Goal: Transaction & Acquisition: Purchase product/service

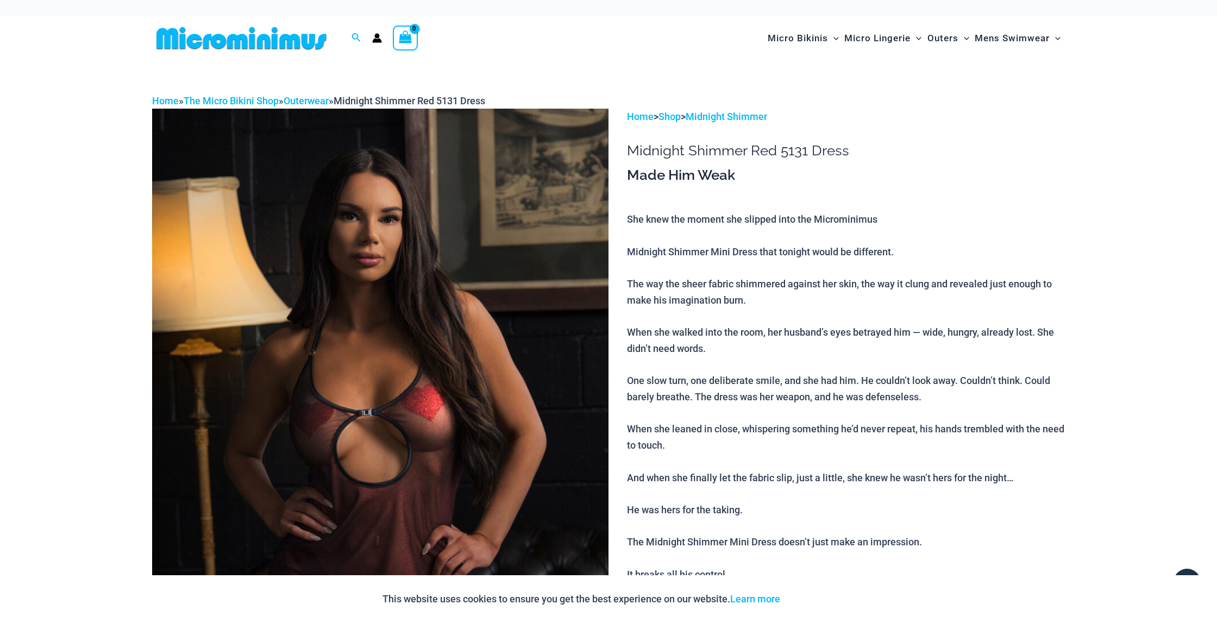
click at [262, 43] on img at bounding box center [241, 38] width 179 height 24
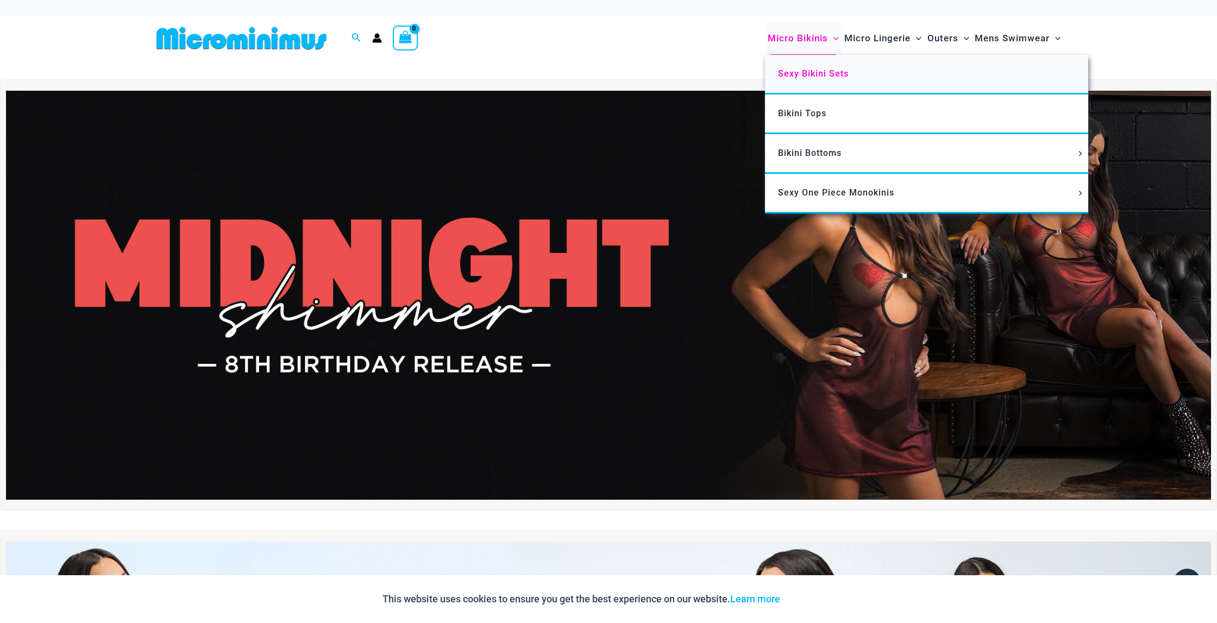
click at [809, 76] on span "Sexy Bikini Sets" at bounding box center [813, 73] width 71 height 10
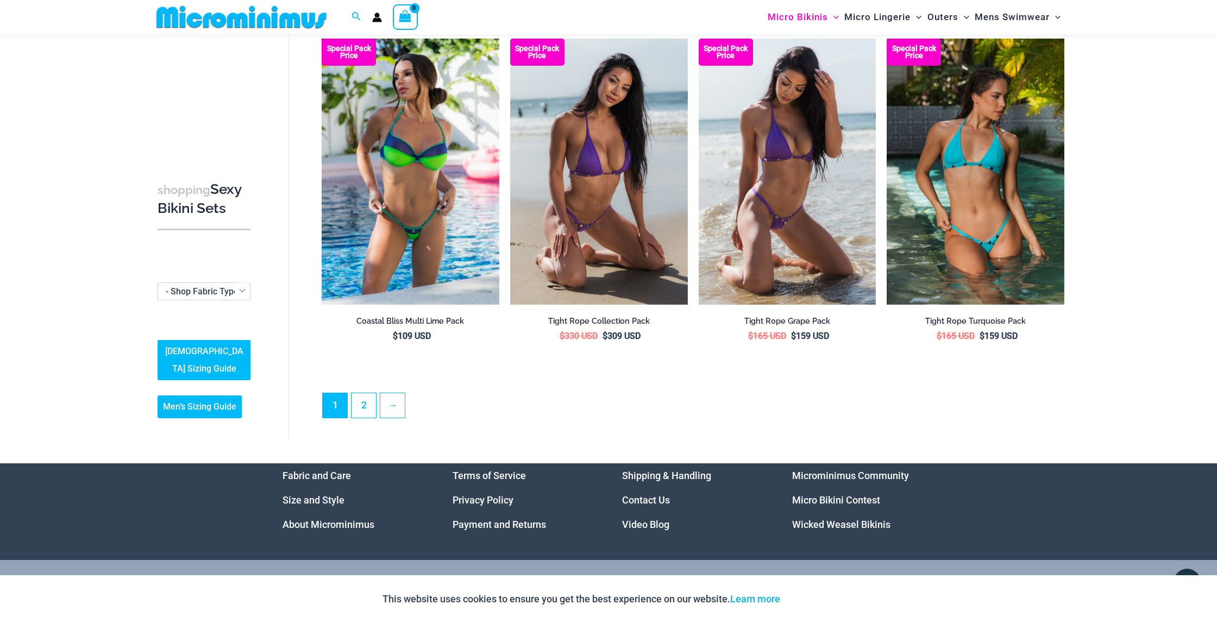
scroll to position [2511, 0]
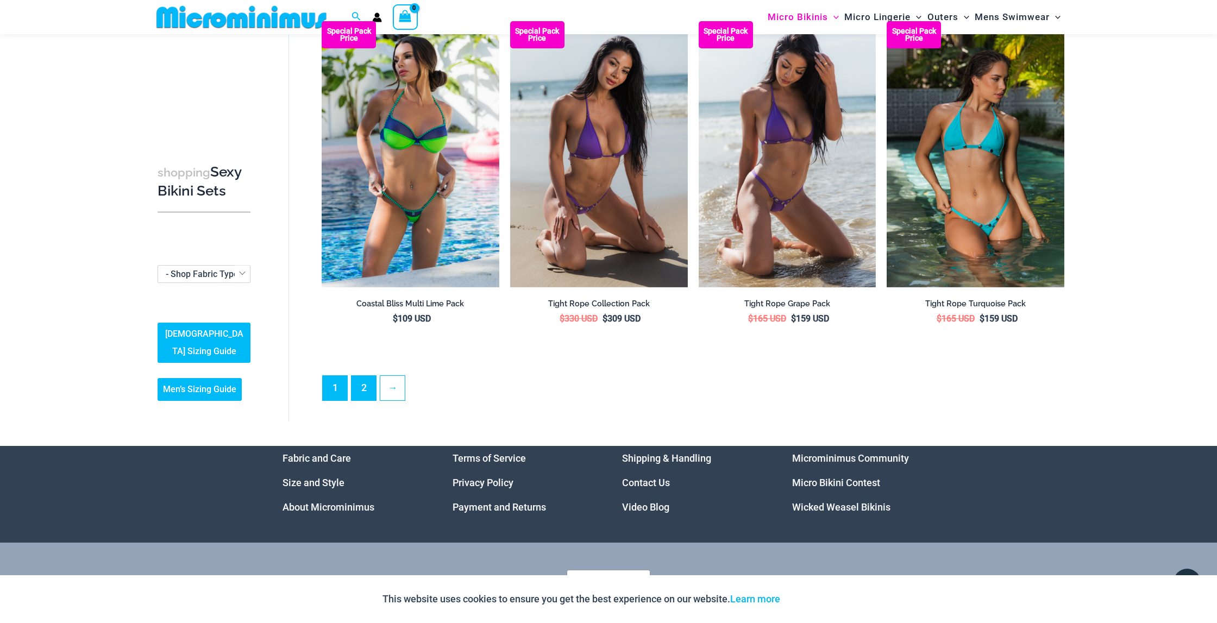
click at [366, 387] on link "2" at bounding box center [364, 388] width 24 height 24
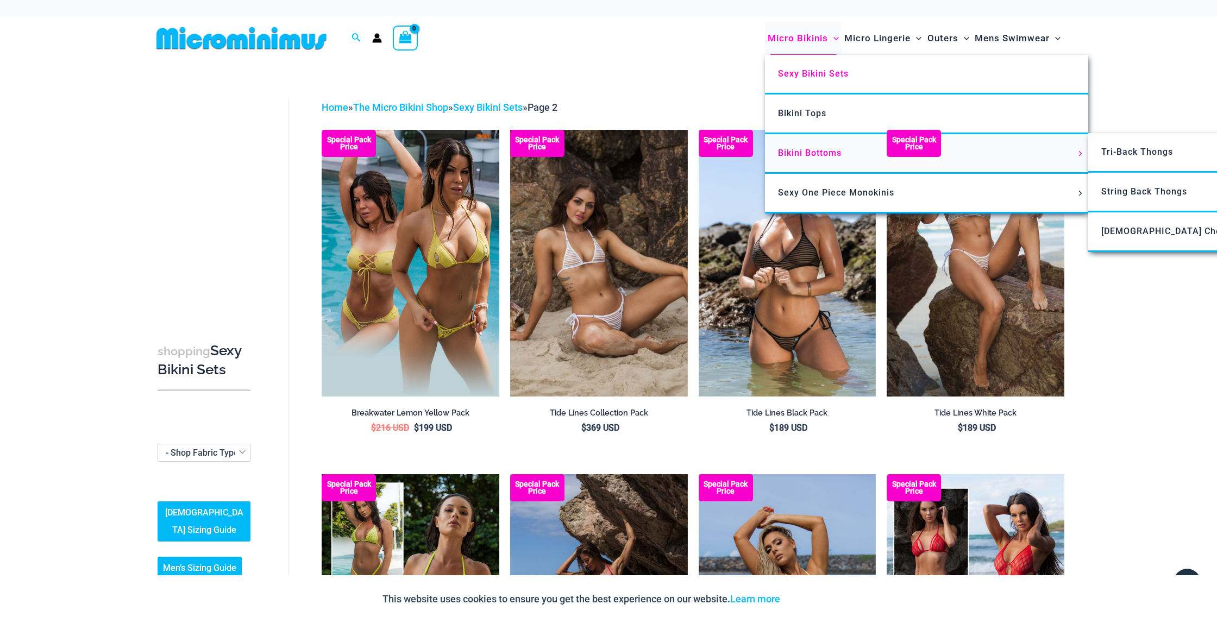
click at [813, 149] on span "Bikini Bottoms" at bounding box center [810, 153] width 64 height 10
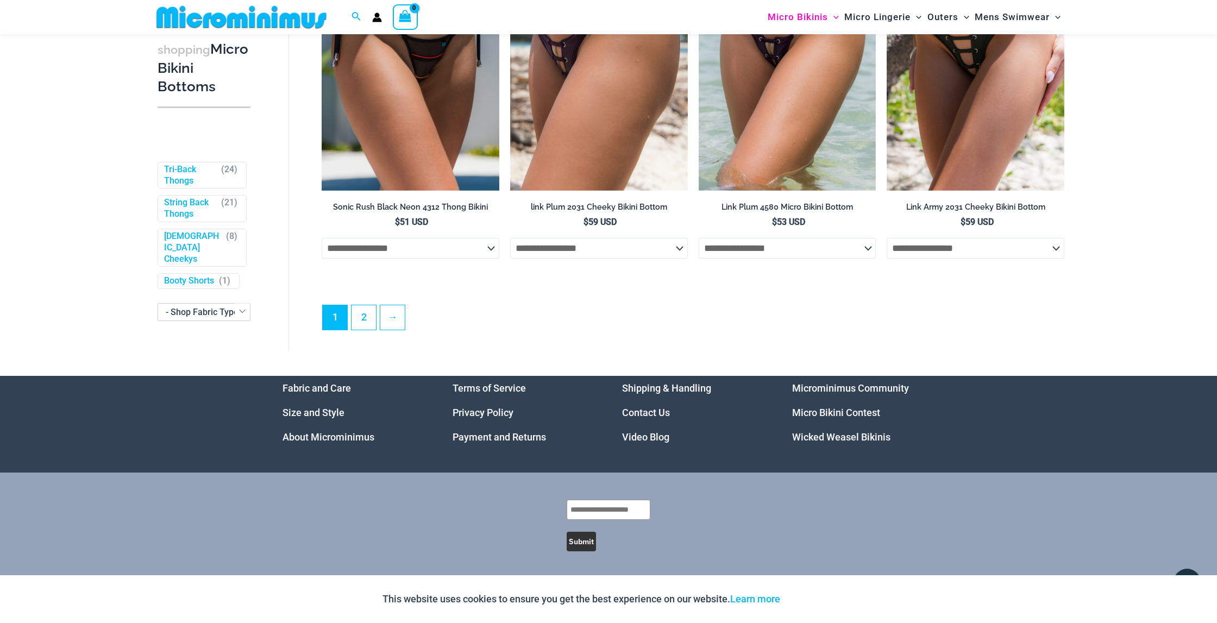
scroll to position [3290, 0]
click at [368, 315] on link "2" at bounding box center [364, 317] width 24 height 24
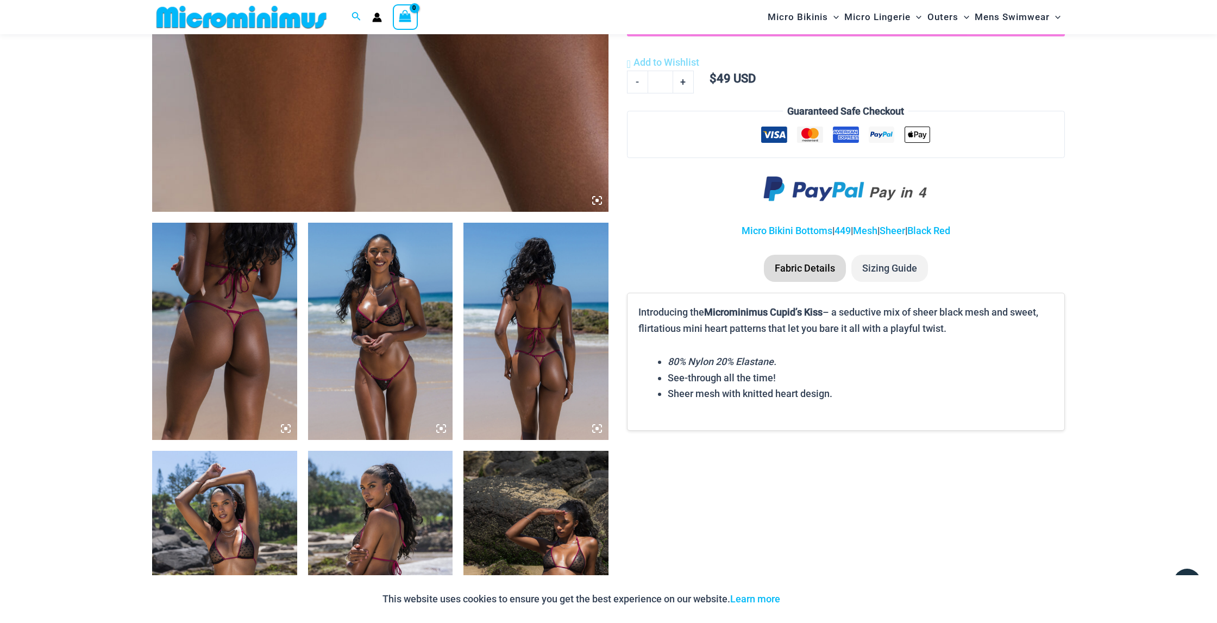
scroll to position [570, 0]
